Goal: Task Accomplishment & Management: Manage account settings

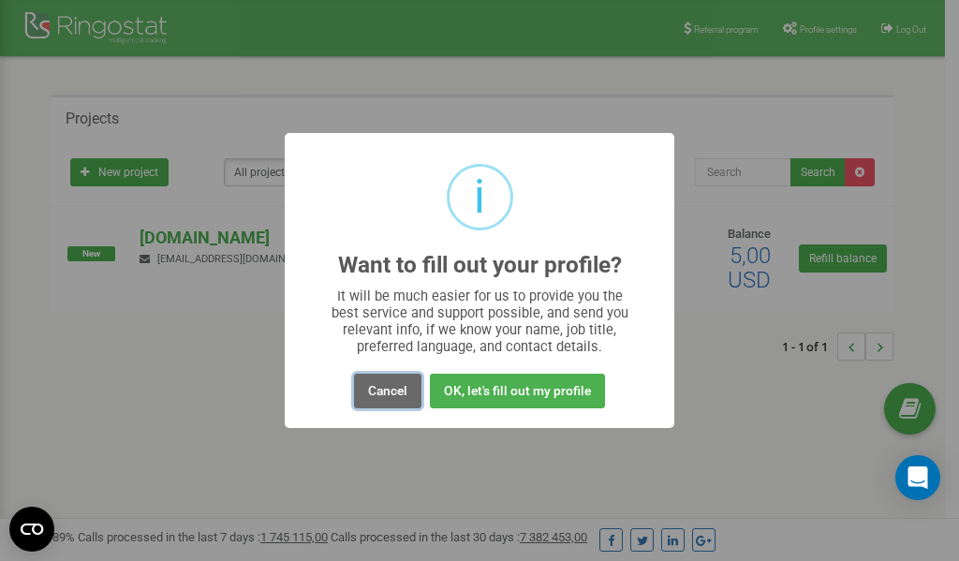
click at [390, 391] on button "Cancel" at bounding box center [387, 391] width 67 height 35
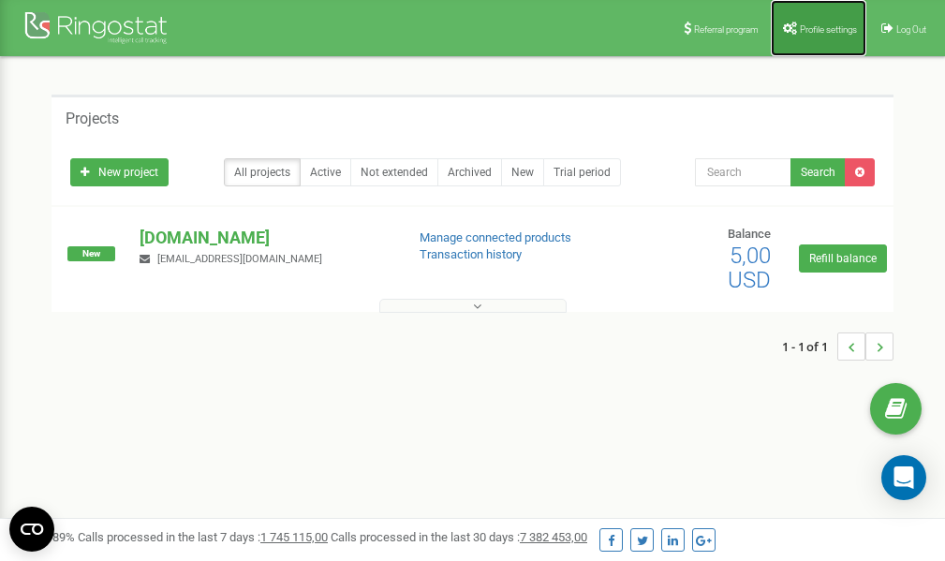
click at [809, 29] on span "Profile settings" at bounding box center [828, 29] width 57 height 10
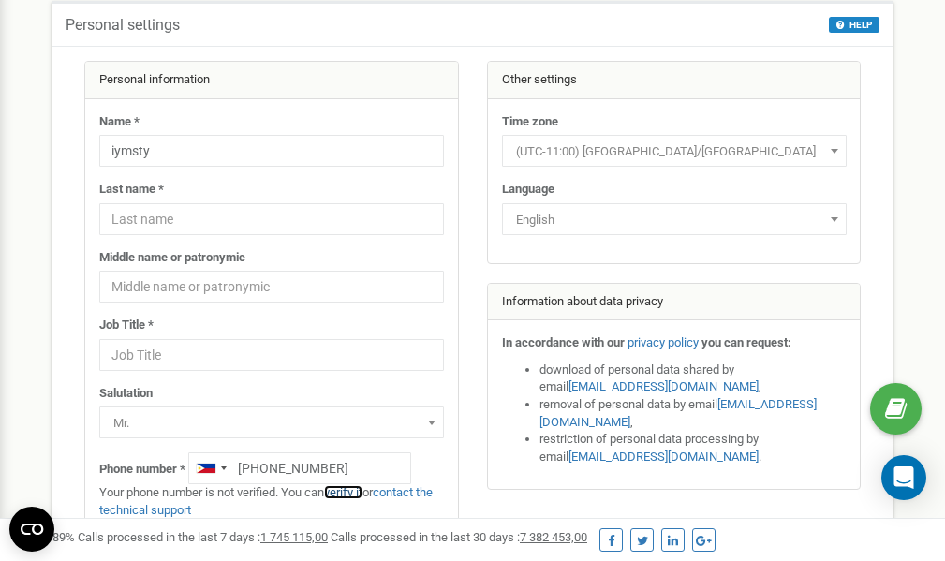
click at [359, 493] on link "verify it" at bounding box center [343, 492] width 38 height 14
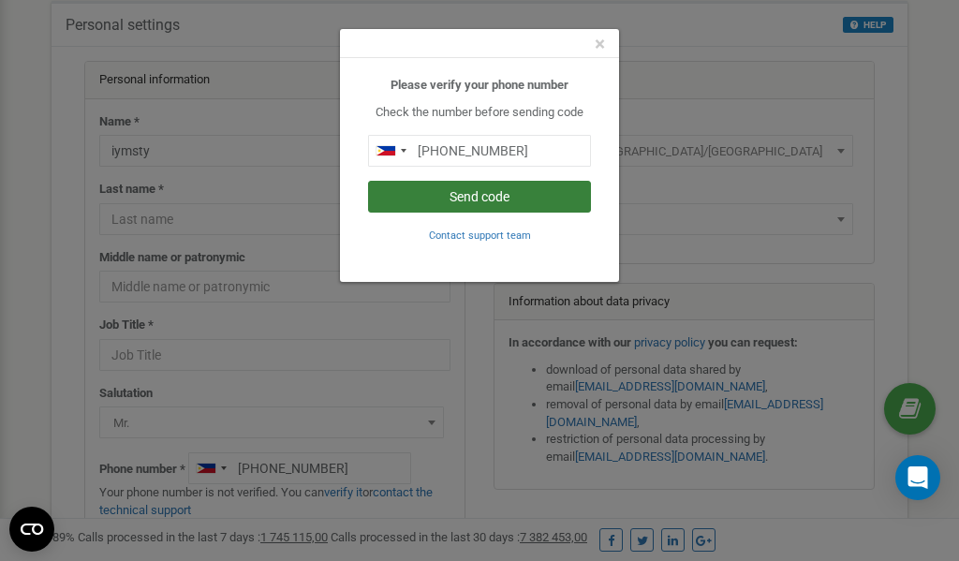
click at [450, 199] on button "Send code" at bounding box center [479, 197] width 223 height 32
